Goal: Find specific page/section: Find specific page/section

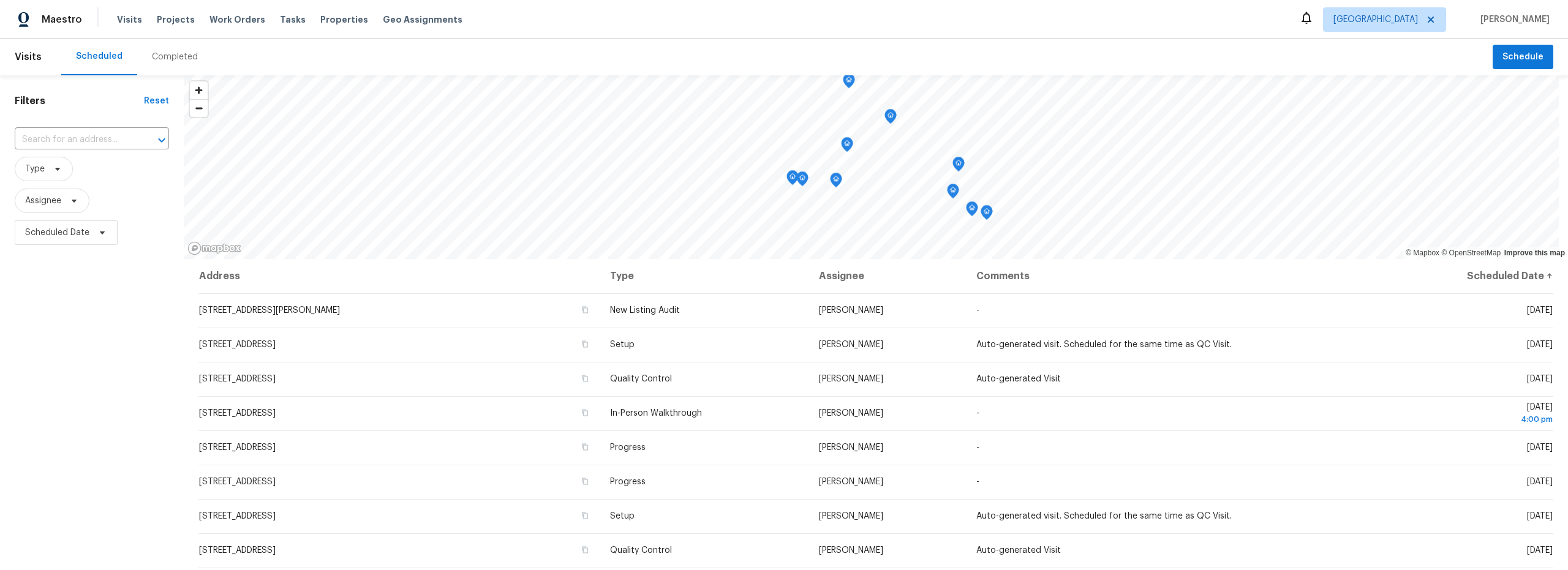
click at [169, 55] on div "Completed" at bounding box center [174, 57] width 46 height 12
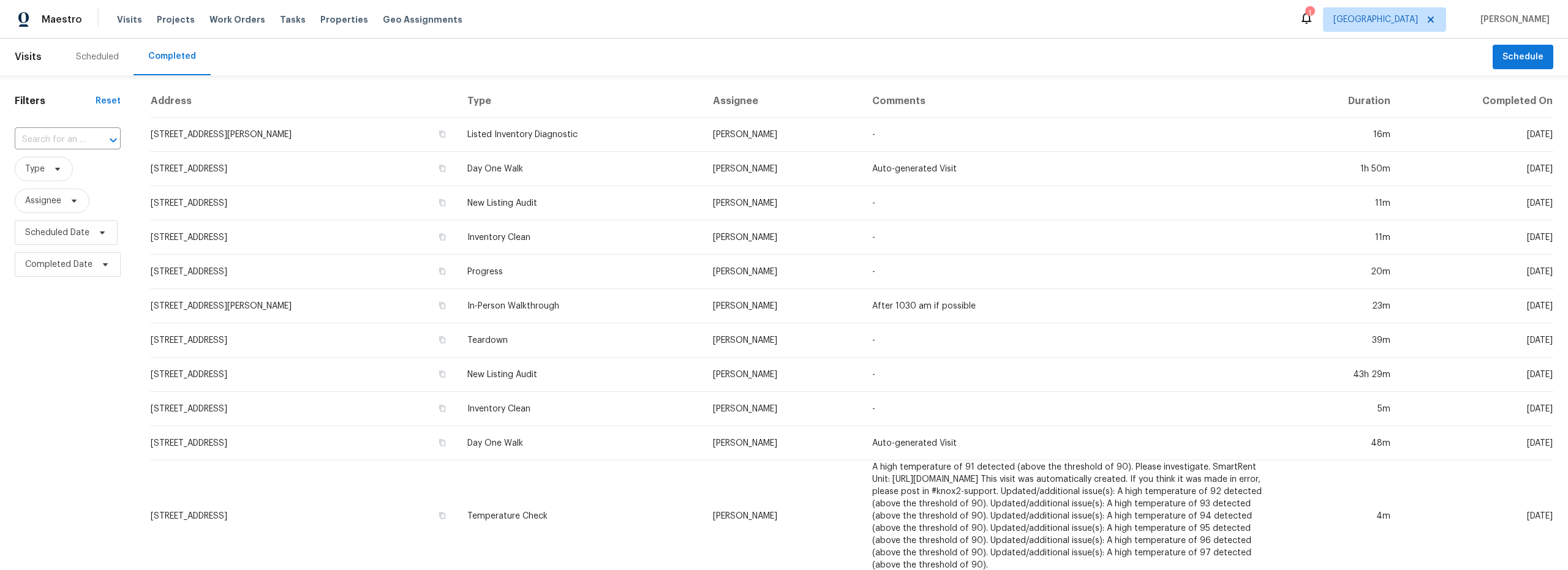
click at [87, 54] on div "Scheduled" at bounding box center [97, 57] width 43 height 12
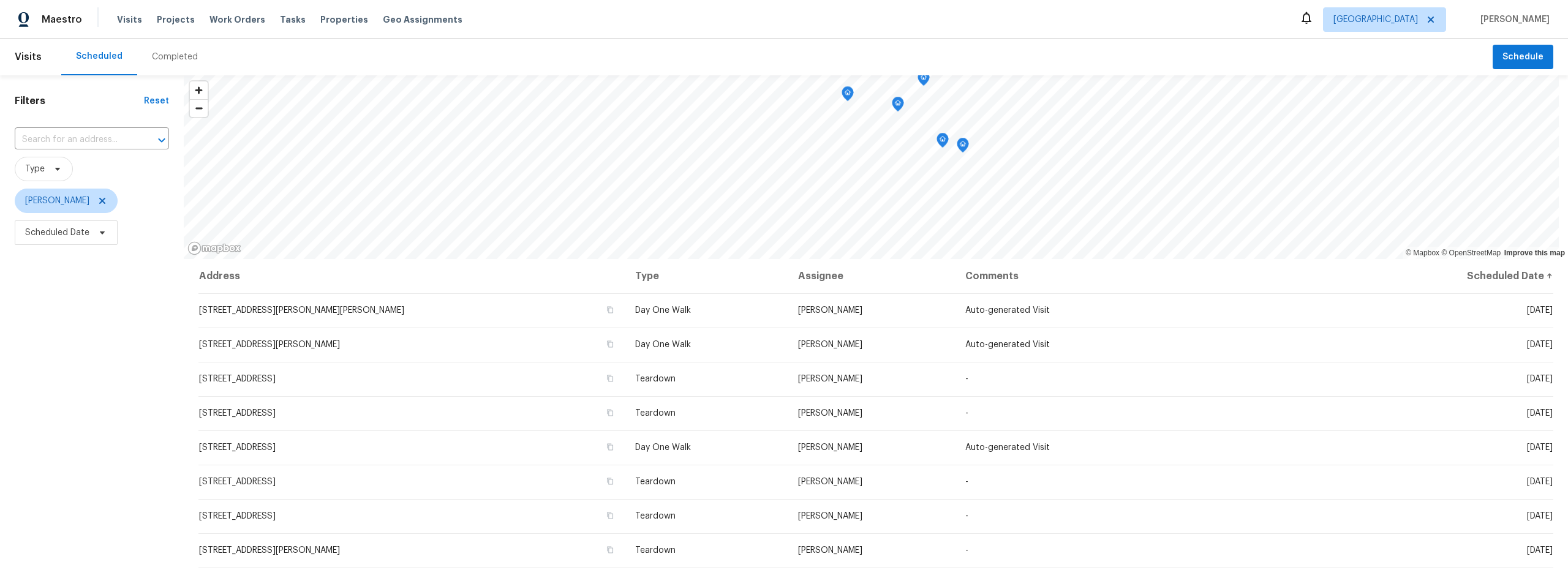
scroll to position [61, 0]
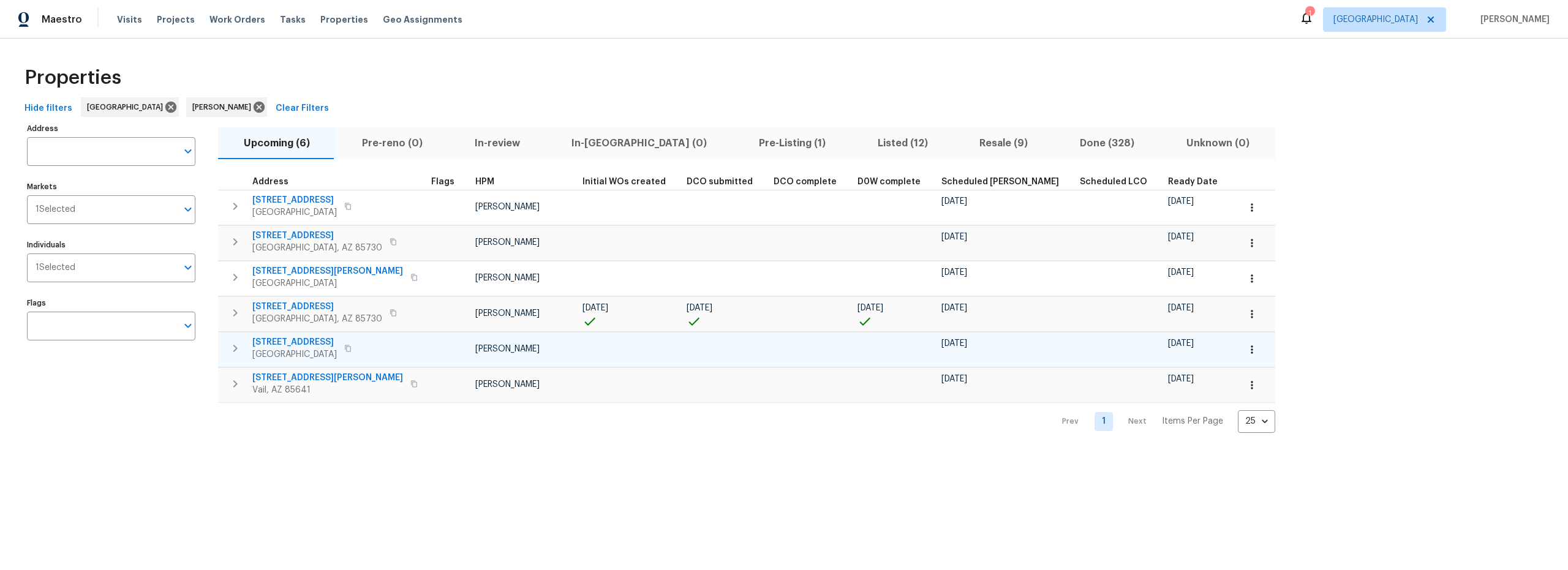
click at [1246, 354] on icon "button" at bounding box center [1252, 349] width 12 height 12
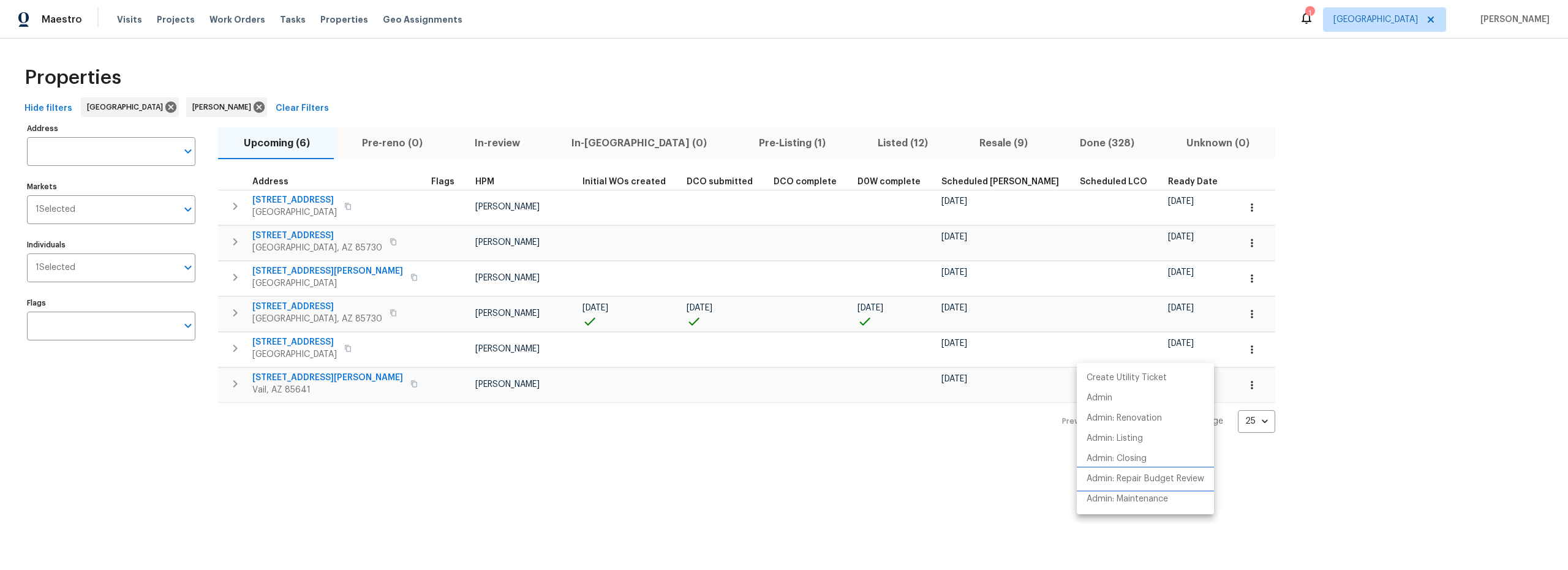
click at [1117, 476] on p "Admin: Repair Budget Review" at bounding box center [1146, 479] width 118 height 13
click at [654, 98] on div at bounding box center [784, 285] width 1568 height 570
